Goal: Task Accomplishment & Management: Use online tool/utility

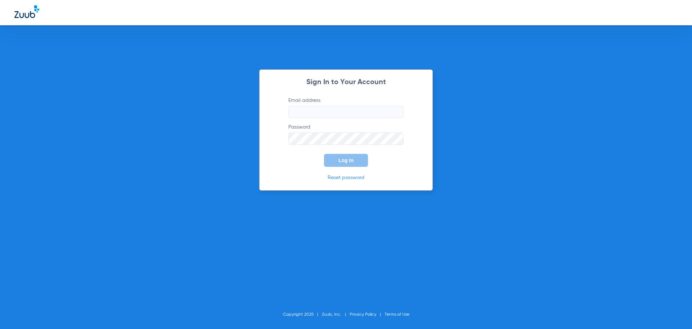
type input "[EMAIL_ADDRESS][DOMAIN_NAME]"
click at [335, 158] on button "Log In" at bounding box center [346, 160] width 44 height 13
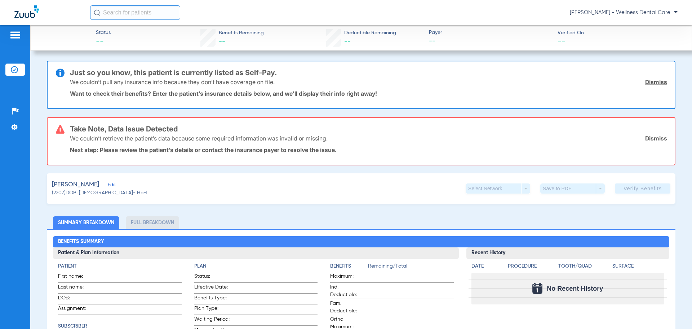
click at [30, 9] on img at bounding box center [26, 11] width 25 height 13
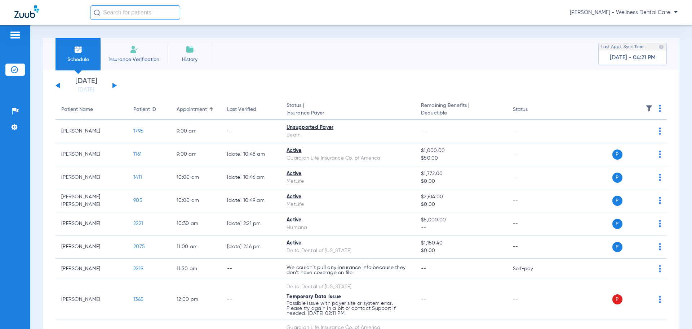
click at [113, 84] on button at bounding box center [115, 85] width 4 height 5
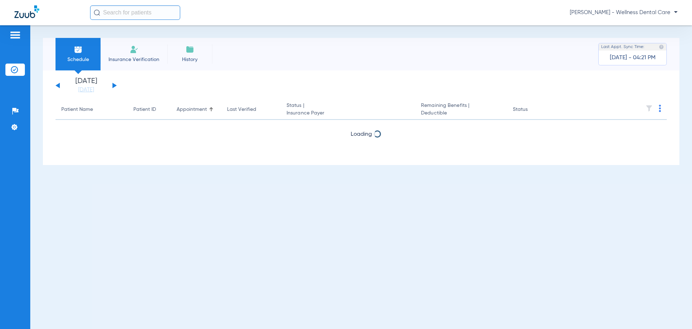
click at [113, 84] on button at bounding box center [115, 85] width 4 height 5
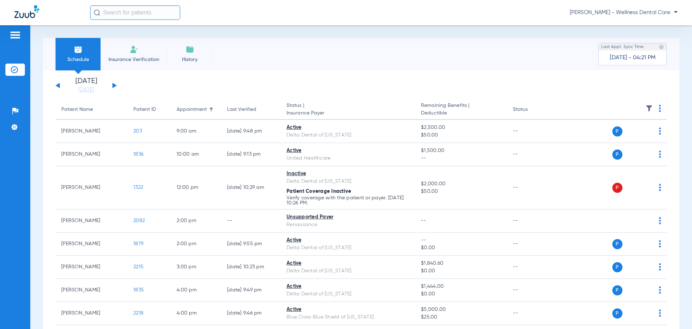
click at [113, 84] on button at bounding box center [115, 85] width 4 height 5
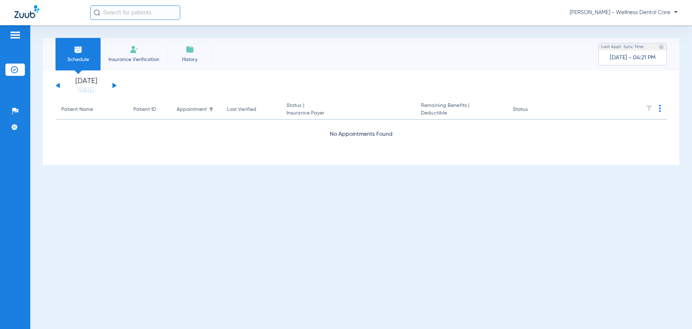
click at [113, 84] on button at bounding box center [115, 85] width 4 height 5
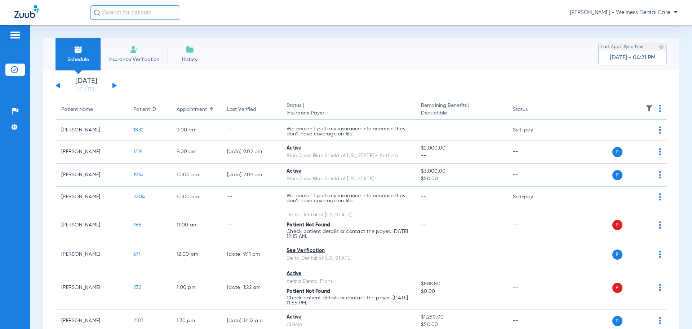
click at [652, 104] on th at bounding box center [611, 110] width 111 height 20
click at [653, 107] on th at bounding box center [611, 110] width 111 height 20
click at [657, 108] on th at bounding box center [611, 110] width 111 height 20
click at [659, 108] on img at bounding box center [660, 108] width 2 height 7
click at [630, 137] on span "Verify All" at bounding box center [628, 136] width 43 height 5
